Goal: Information Seeking & Learning: Understand process/instructions

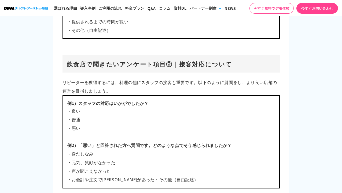
scroll to position [1447, 0]
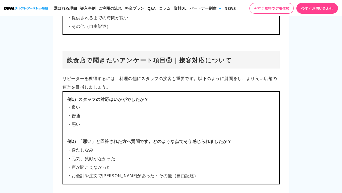
drag, startPoint x: 187, startPoint y: 106, endPoint x: 174, endPoint y: 106, distance: 13.4
click at [187, 106] on p "・良い ・普通 ・悪い 例2） 「悪い」と回答された方へ質問です。どのような点でそう感じられましたか？" at bounding box center [170, 124] width 207 height 43
drag, startPoint x: 147, startPoint y: 100, endPoint x: 80, endPoint y: 97, distance: 66.8
click at [80, 97] on b "スタッフの対応はいかがでしたか？" at bounding box center [113, 99] width 70 height 6
copy b "スタッフの対応はいかがでしたか？"
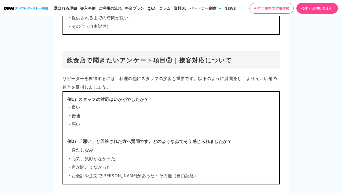
drag, startPoint x: 315, startPoint y: 139, endPoint x: 275, endPoint y: 145, distance: 40.4
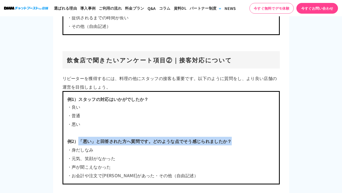
drag, startPoint x: 229, startPoint y: 138, endPoint x: 79, endPoint y: 139, distance: 150.3
click at [79, 139] on p "・良い ・普通 ・悪い 例2） 「悪い」と回答された方へ質問です。どのような点でそう感じられましたか？" at bounding box center [170, 124] width 207 height 43
copy b "「悪い」と回答された方へ質問です。どのような点でそう感じられましたか？"
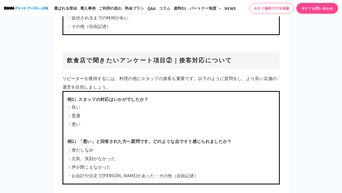
drag, startPoint x: 156, startPoint y: 84, endPoint x: 205, endPoint y: 91, distance: 49.5
click at [159, 85] on p "リピーターを獲得するには、料理の他にスタッフの接客も重要です。以下のように質問をし、より良い店舗の運営を目指しましょう。" at bounding box center [170, 82] width 217 height 17
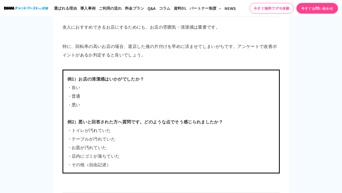
scroll to position [1688, 0]
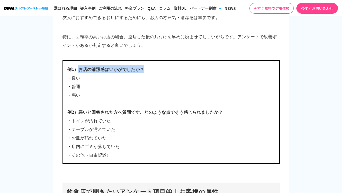
drag, startPoint x: 138, startPoint y: 68, endPoint x: 77, endPoint y: 71, distance: 60.4
click at [77, 71] on b "例1）お店の清潔感はいかがでしたか？" at bounding box center [105, 69] width 77 height 6
copy b "お店の清潔感はいかがでしたか？"
click at [225, 106] on p "・悪い" at bounding box center [170, 99] width 207 height 17
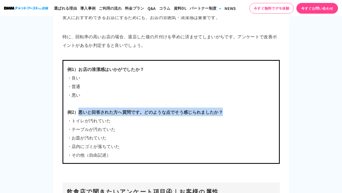
drag, startPoint x: 222, startPoint y: 111, endPoint x: 78, endPoint y: 109, distance: 143.4
click at [78, 109] on p "例2）悪いと回答された方へ質問です。どのような点でそう感じられましたか？" at bounding box center [170, 112] width 207 height 9
copy b "悪いと回答された方へ質問です。どのような点でそう感じられましたか？"
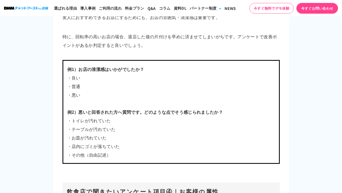
click at [228, 77] on p "・良い" at bounding box center [170, 77] width 207 height 9
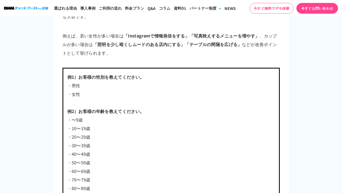
scroll to position [1902, 0]
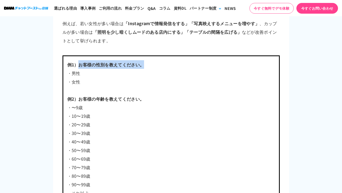
drag, startPoint x: 142, startPoint y: 64, endPoint x: 79, endPoint y: 64, distance: 63.0
click at [79, 64] on b "例1）お客様の性別を教えてください。" at bounding box center [105, 64] width 77 height 6
copy b "お客様の性別を教えてください。"
drag, startPoint x: 230, startPoint y: 101, endPoint x: 203, endPoint y: 98, distance: 27.5
click at [230, 101] on p "例2）お客様の年齢を教えてください。" at bounding box center [170, 99] width 207 height 9
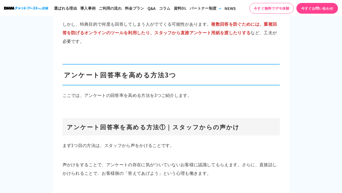
scroll to position [3135, 0]
